Goal: Use online tool/utility: Utilize a website feature to perform a specific function

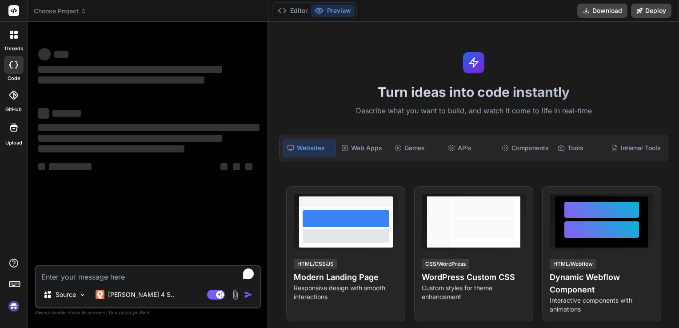
type textarea "x"
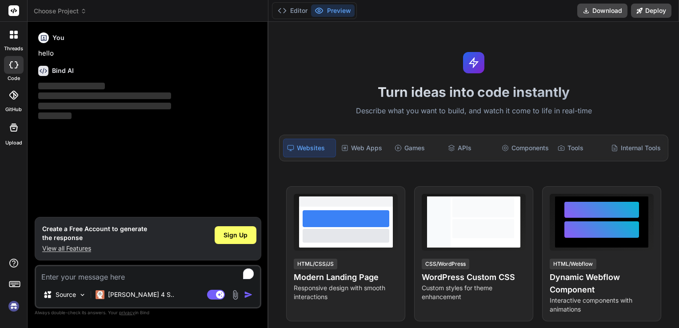
click at [58, 275] on textarea "To enrich screen reader interactions, please activate Accessibility in Grammarl…" at bounding box center [148, 274] width 224 height 16
paste textarea "Can you create a visual representation of bacterial cellulose production by add…"
type textarea "Can you create a visual representation of bacterial cellulose production by add…"
type textarea "x"
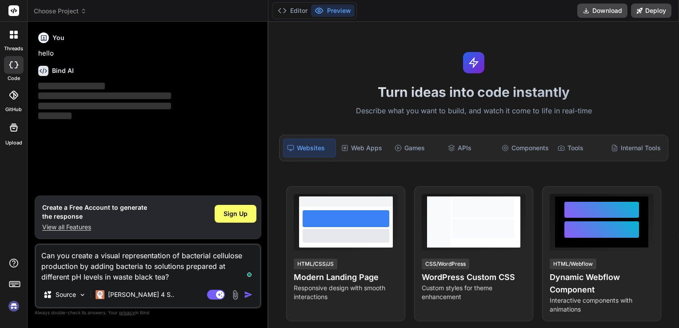
type textarea "Can you create a visual representation of bacterial cellulose production by add…"
click at [246, 294] on img "button" at bounding box center [248, 294] width 9 height 9
click at [249, 295] on img "button" at bounding box center [248, 294] width 9 height 9
click at [369, 150] on div "Web Apps" at bounding box center [364, 148] width 52 height 19
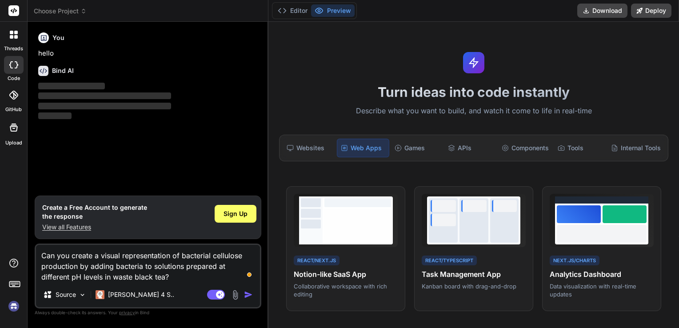
click at [247, 295] on img "button" at bounding box center [248, 294] width 9 height 9
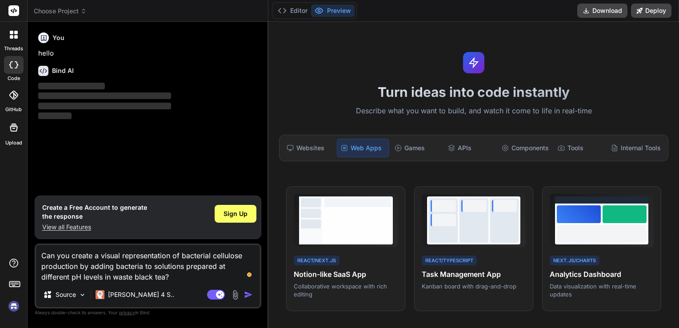
drag, startPoint x: 144, startPoint y: 278, endPoint x: 40, endPoint y: 256, distance: 106.0
click at [40, 256] on textarea "Can you create a visual representation of bacterial cellulose production by add…" at bounding box center [148, 263] width 224 height 37
